Goal: Transaction & Acquisition: Donate

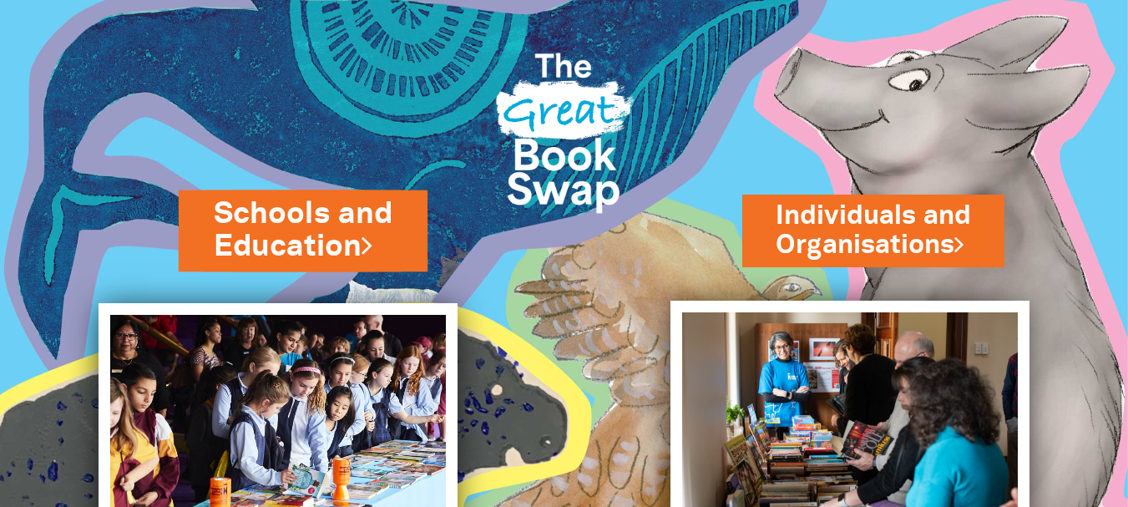
click at [359, 243] on link "Schools and Education" at bounding box center [303, 230] width 179 height 75
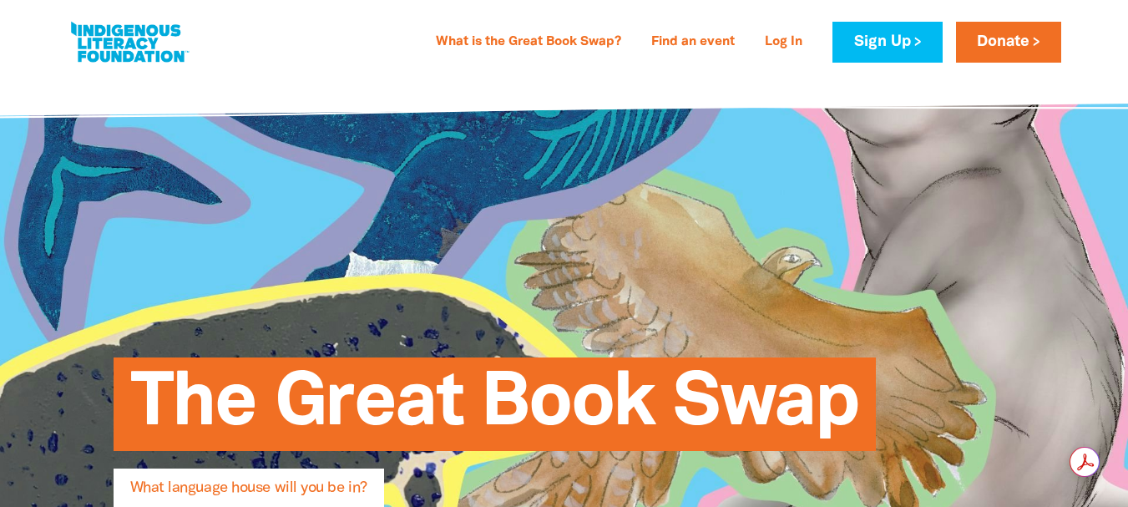
type input "[PERSON_NAME]"
type input "[EMAIL_ADDRESS][DOMAIN_NAME]"
type input "Harmony Early Education Bangalow"
select select "early-learning"
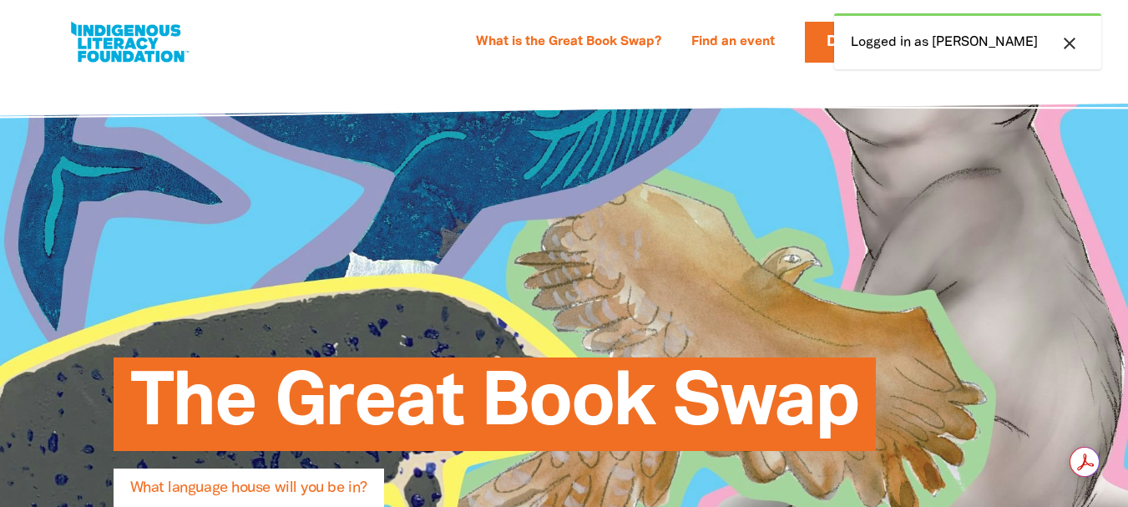
click at [1067, 44] on icon "close" at bounding box center [1070, 43] width 20 height 20
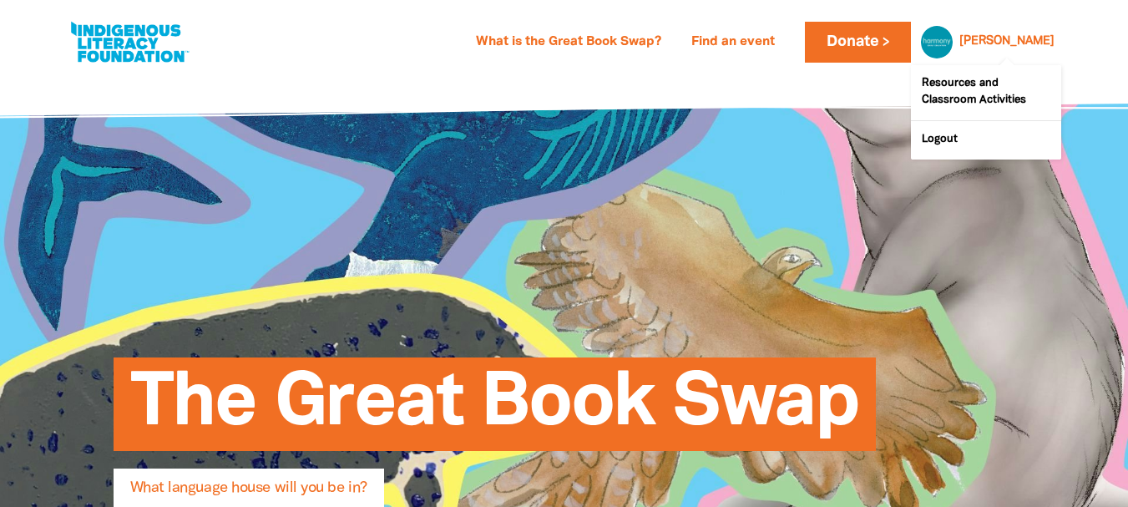
click at [1009, 40] on div "[PERSON_NAME]" at bounding box center [1007, 41] width 109 height 25
click at [974, 81] on link "Resources and Classroom Activities" at bounding box center [986, 92] width 150 height 55
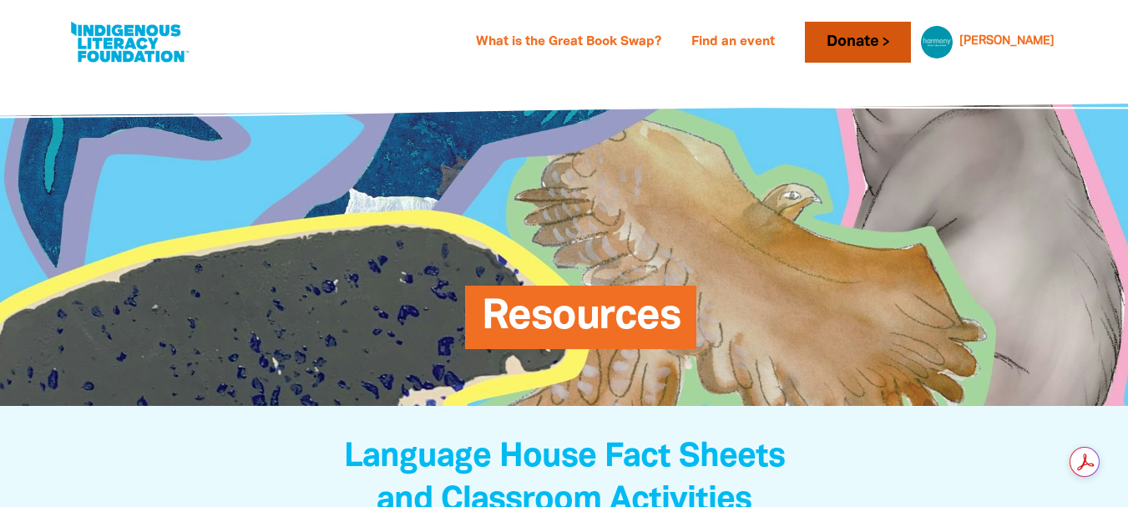
click at [906, 30] on link "Donate" at bounding box center [857, 42] width 105 height 41
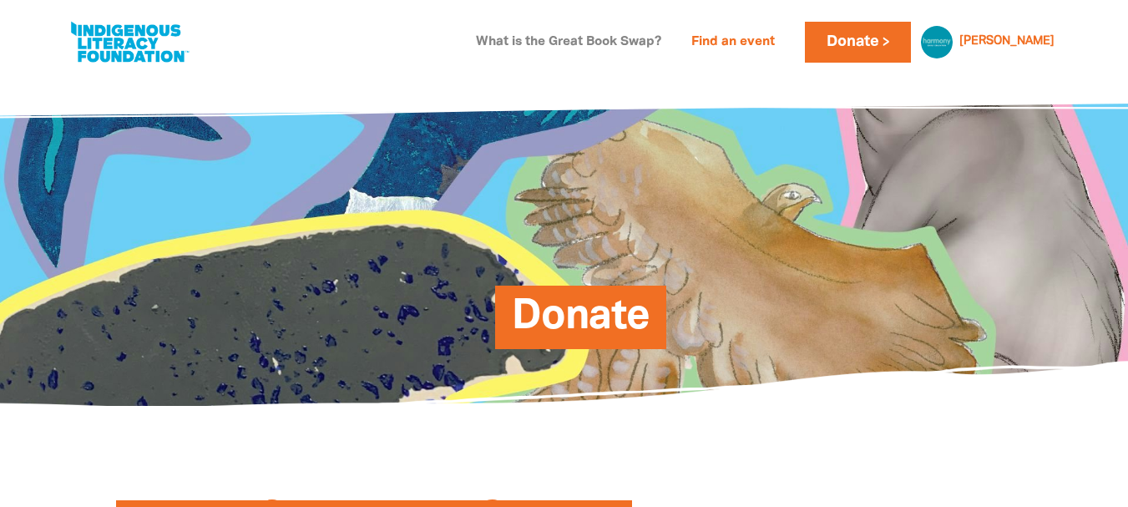
click at [671, 43] on link "What is the Great Book Swap?" at bounding box center [568, 42] width 205 height 27
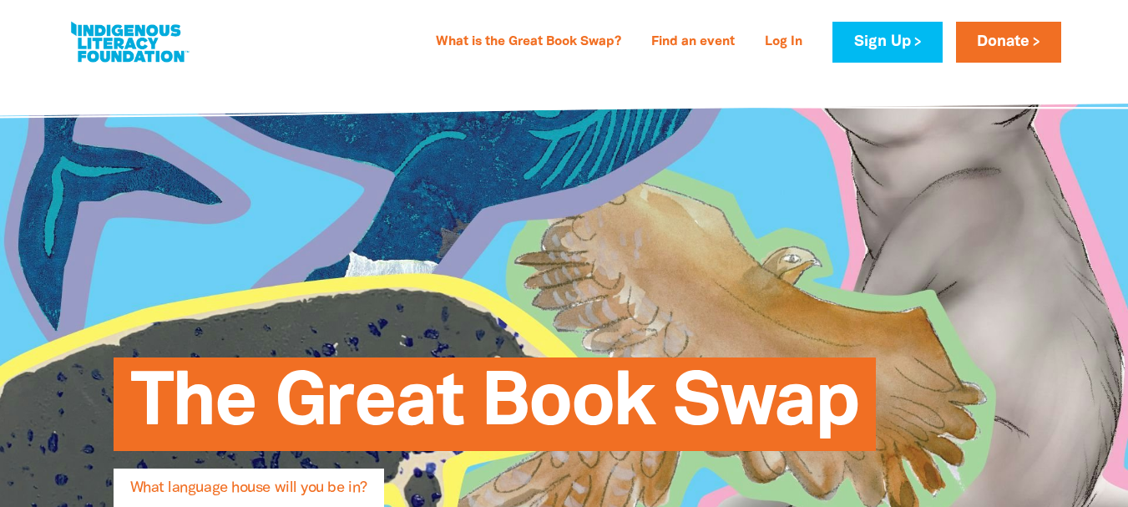
type input "[PERSON_NAME]"
type input "[EMAIL_ADDRESS][DOMAIN_NAME]"
type input "Harmony Early Education Bangalow"
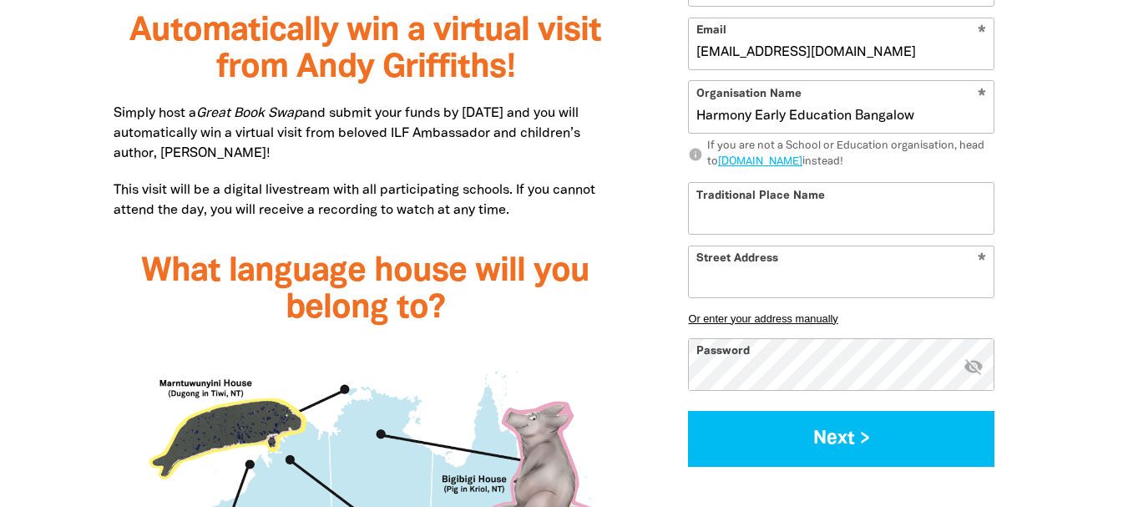
select select "early-learning"
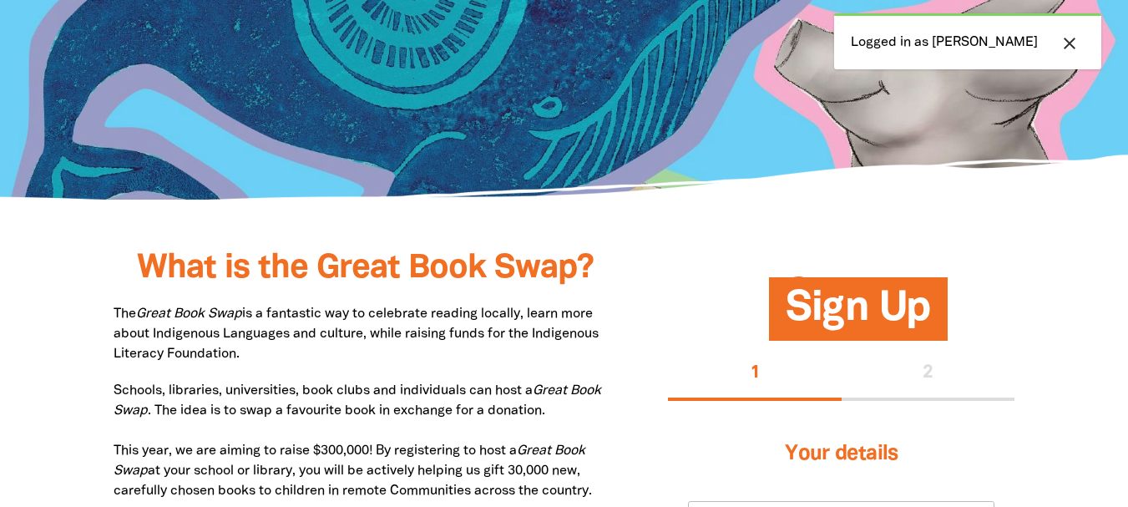
scroll to position [137, 0]
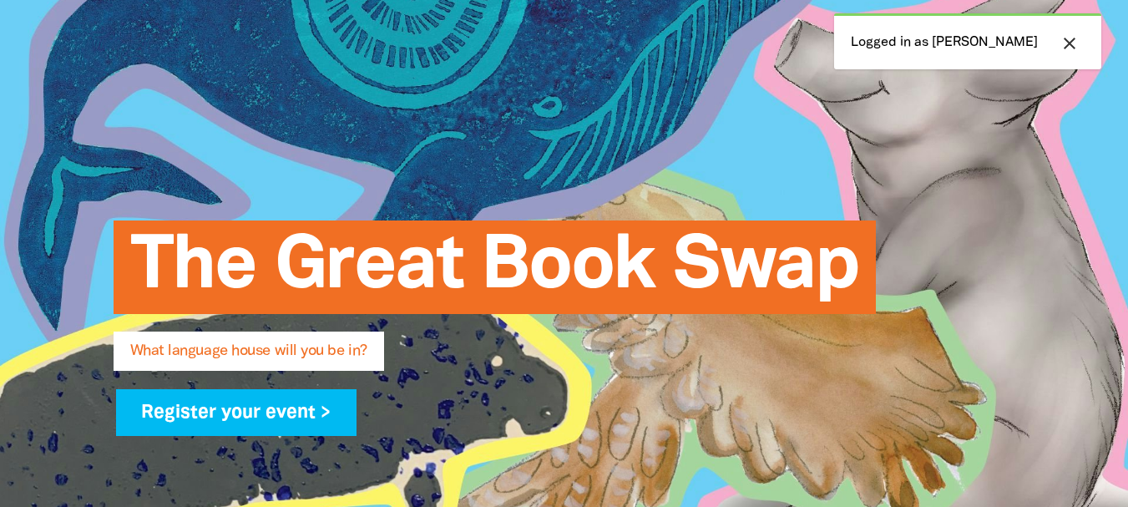
click at [1071, 38] on icon "close" at bounding box center [1070, 43] width 20 height 20
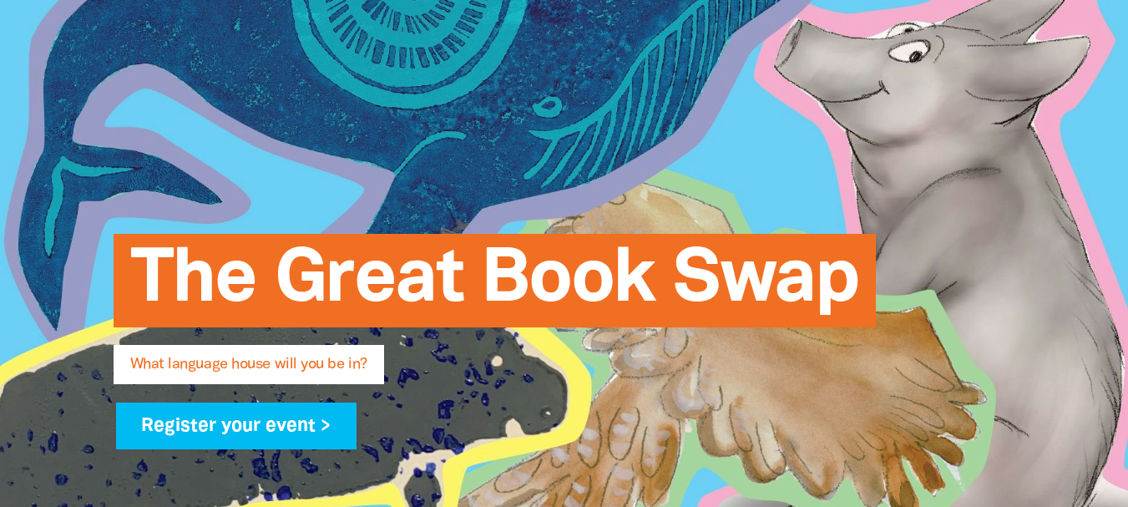
scroll to position [0, 0]
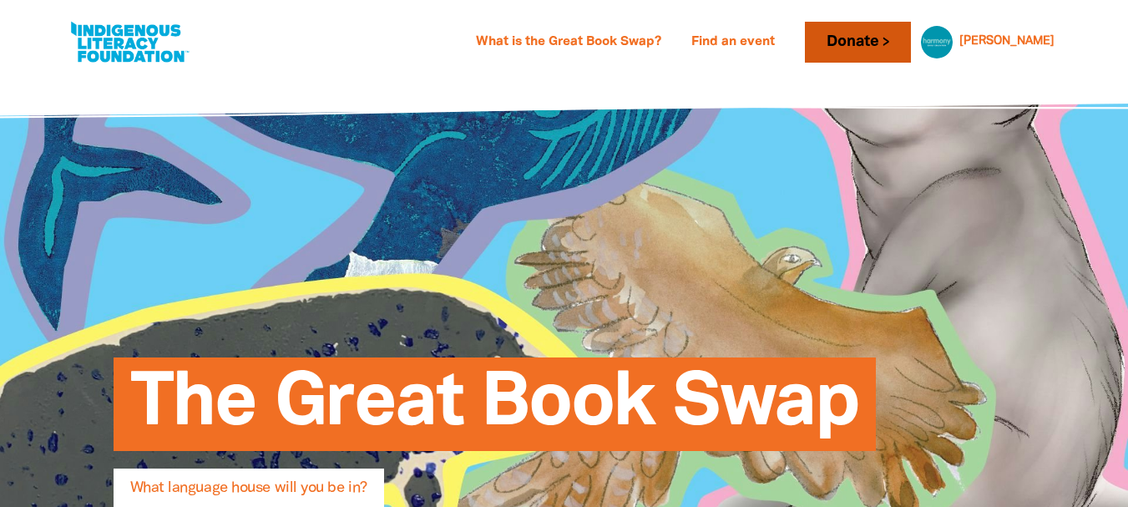
click at [909, 38] on link "Donate" at bounding box center [857, 42] width 105 height 41
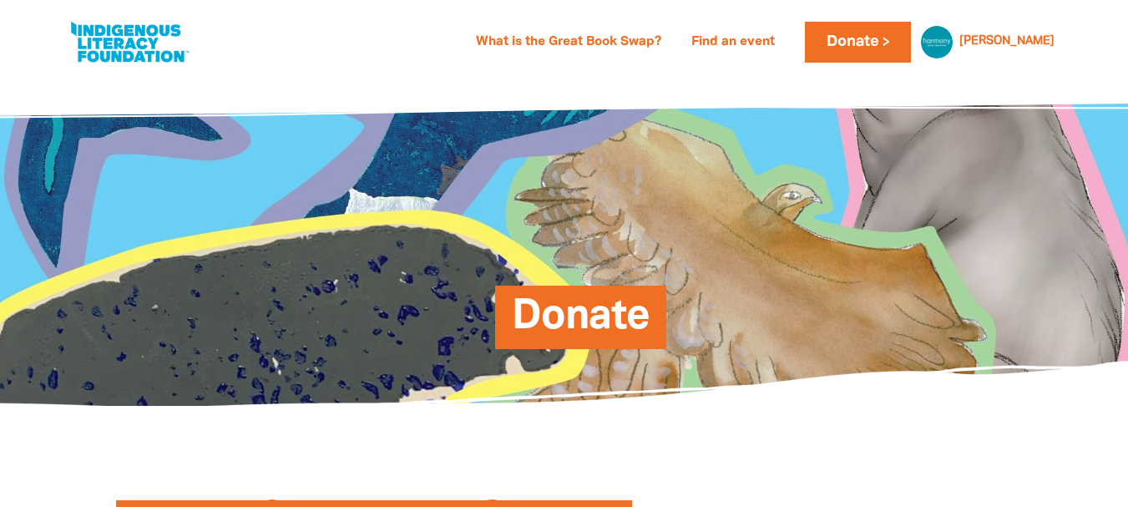
scroll to position [250, 0]
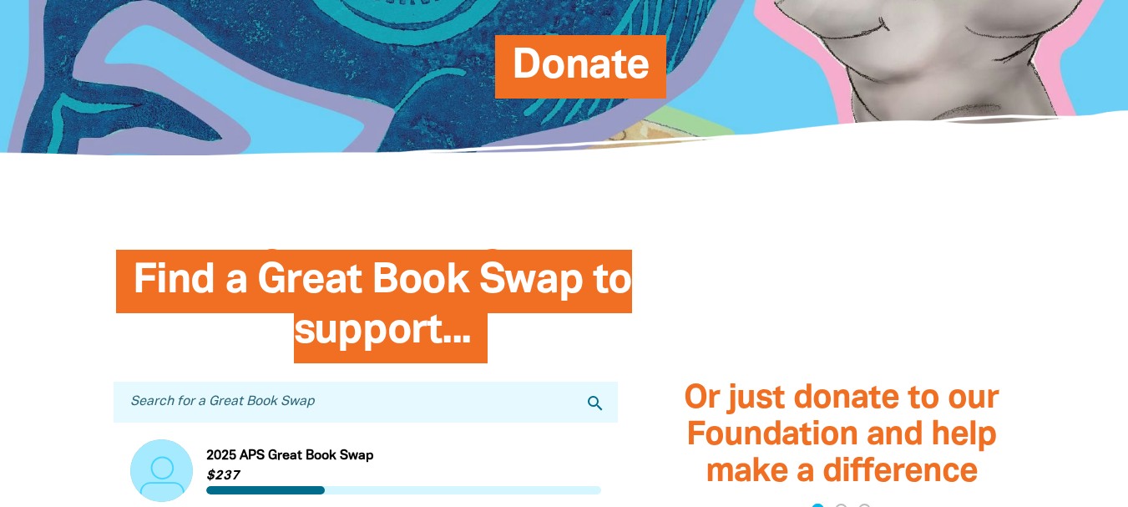
click at [388, 417] on input "Search for a Great Book Swap" at bounding box center [366, 402] width 505 height 41
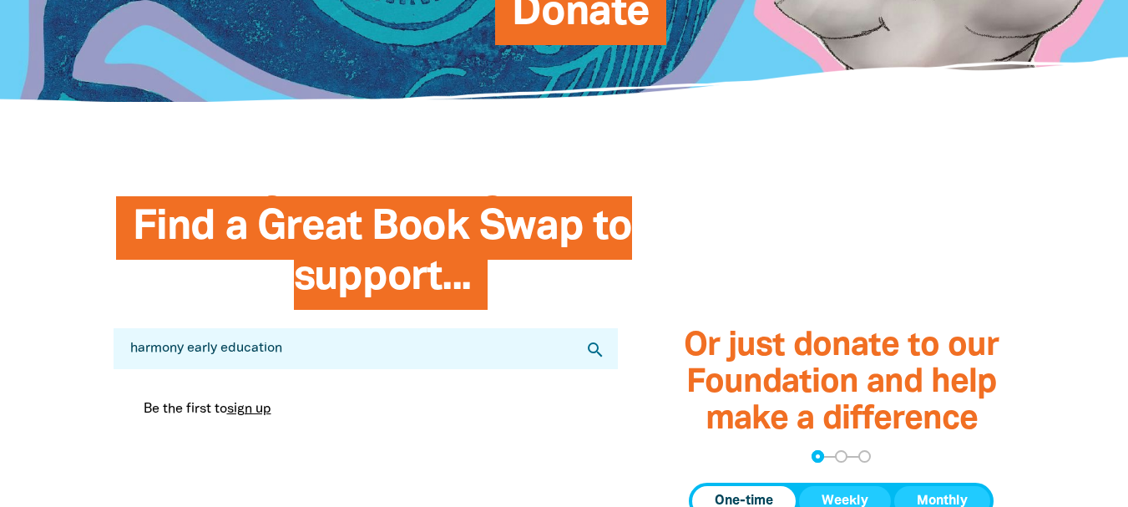
scroll to position [334, 0]
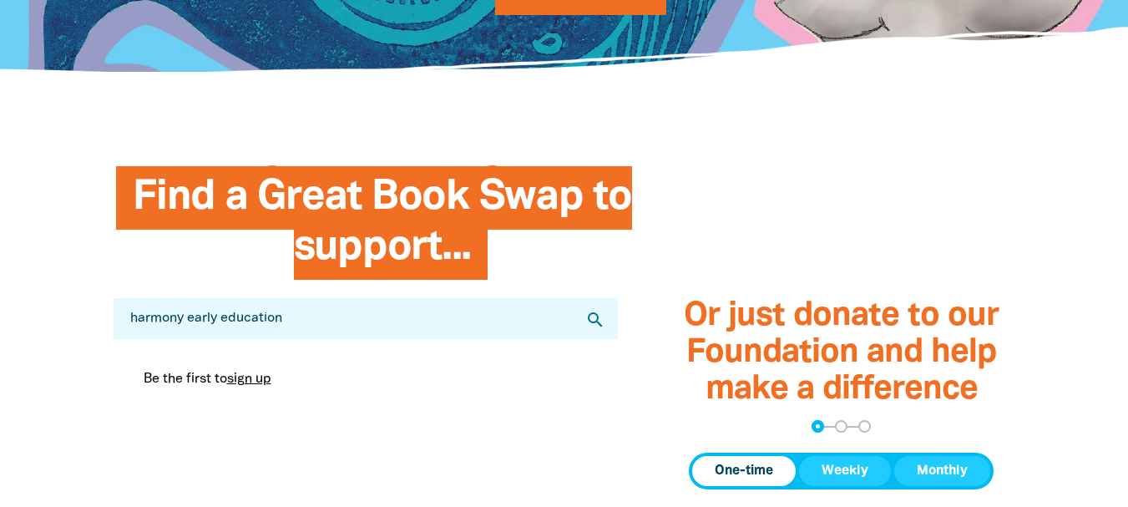
drag, startPoint x: 189, startPoint y: 321, endPoint x: 455, endPoint y: 289, distance: 268.2
type input "harmony"
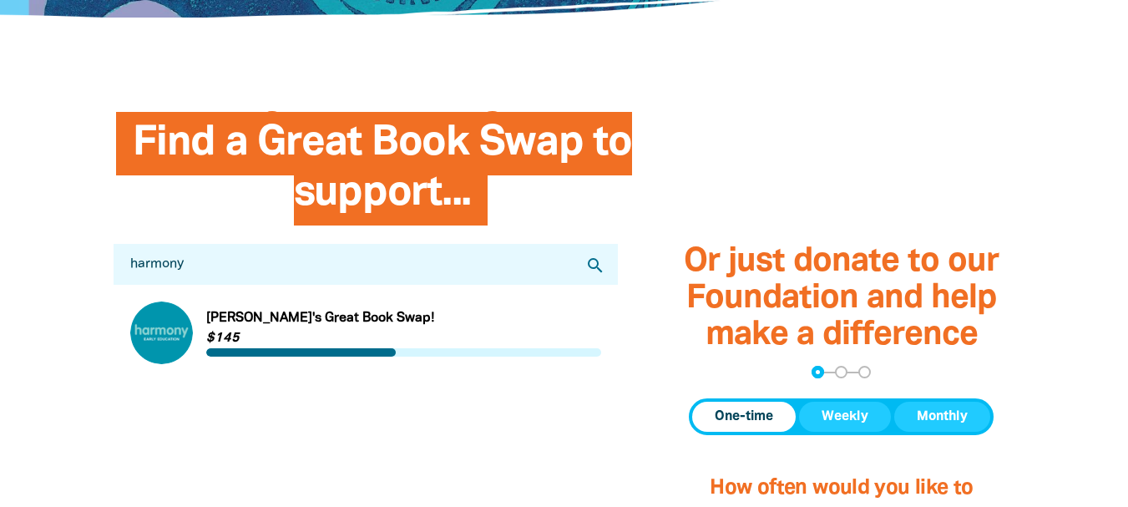
scroll to position [417, 0]
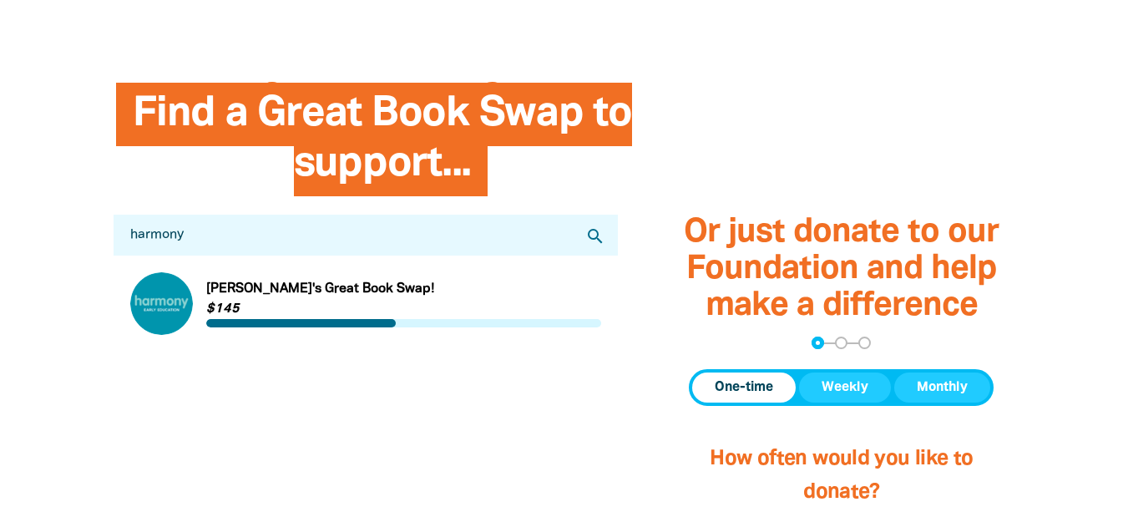
click at [424, 279] on link "Link to Harmony Bangalow's Great Book Swap!" at bounding box center [366, 303] width 472 height 63
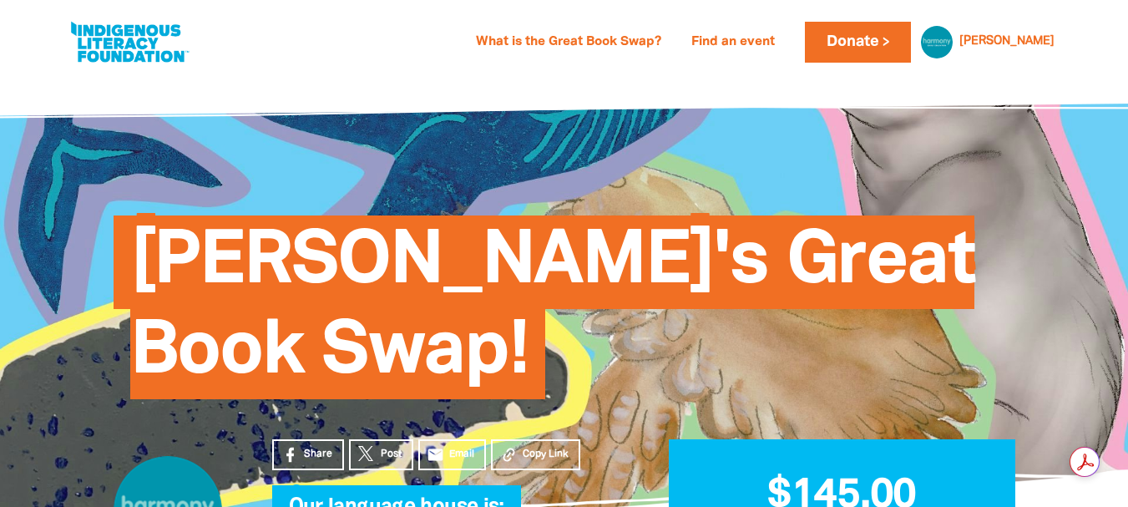
click at [72, 41] on link at bounding box center [129, 42] width 125 height 51
select select "early-learning"
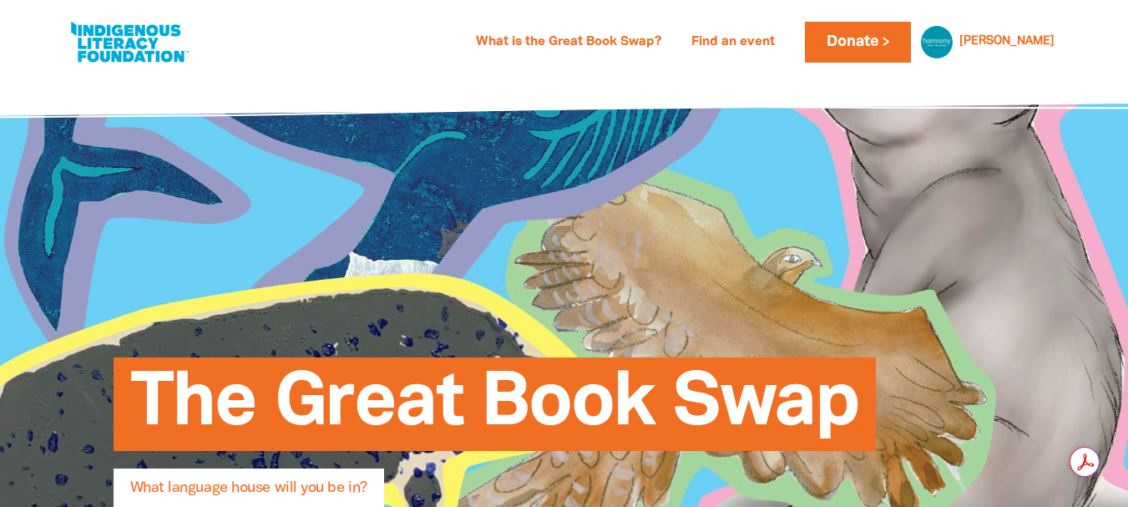
click at [119, 38] on link at bounding box center [129, 42] width 125 height 51
click at [643, 51] on link "What is the Great Book Swap?" at bounding box center [568, 42] width 205 height 27
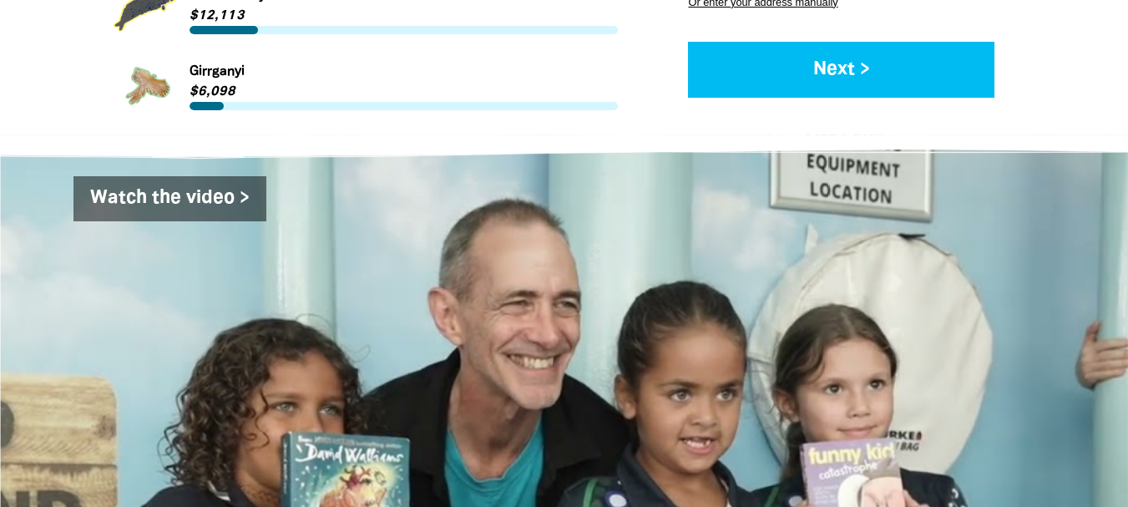
scroll to position [2922, 0]
